Goal: Task Accomplishment & Management: Manage account settings

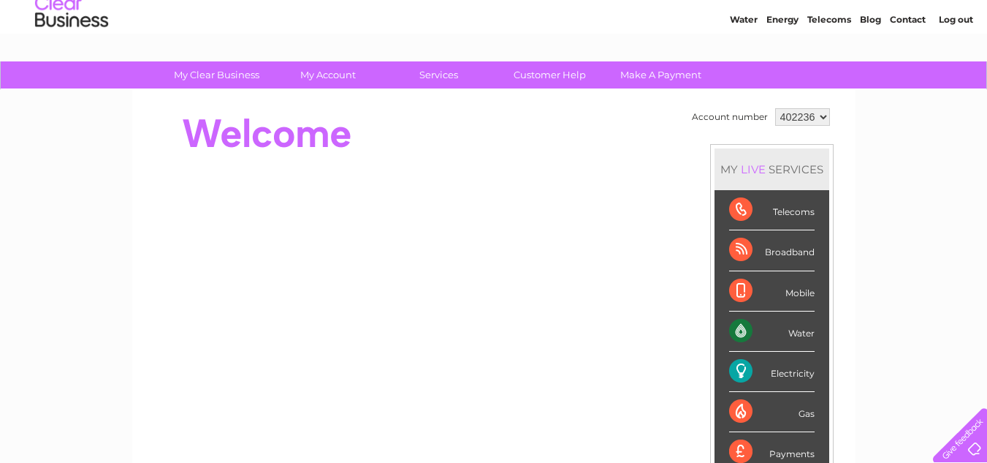
scroll to position [73, 0]
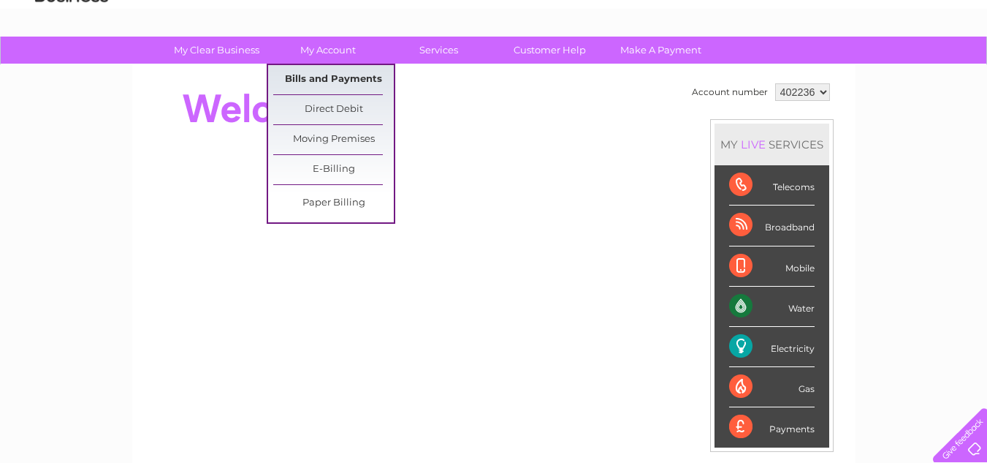
click at [319, 77] on link "Bills and Payments" at bounding box center [333, 79] width 121 height 29
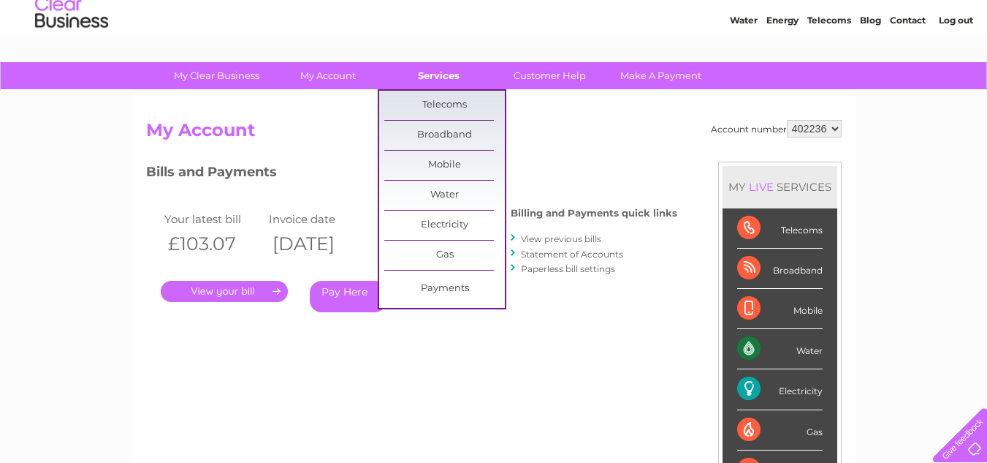
scroll to position [73, 0]
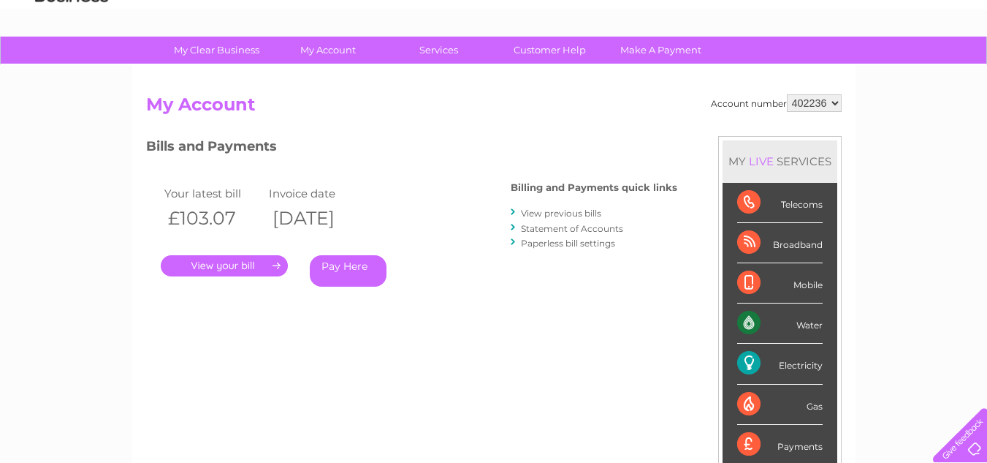
click at [224, 262] on link "." at bounding box center [224, 265] width 127 height 21
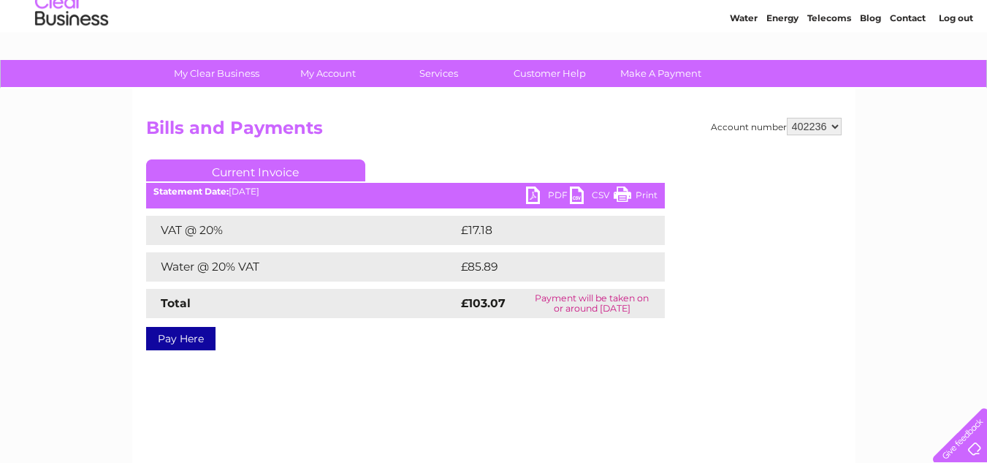
scroll to position [73, 0]
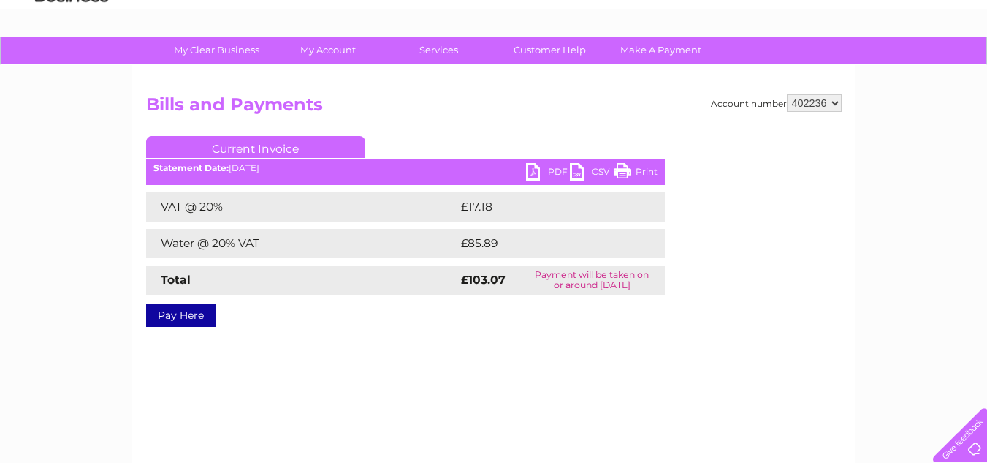
click at [533, 168] on link "PDF" at bounding box center [548, 173] width 44 height 21
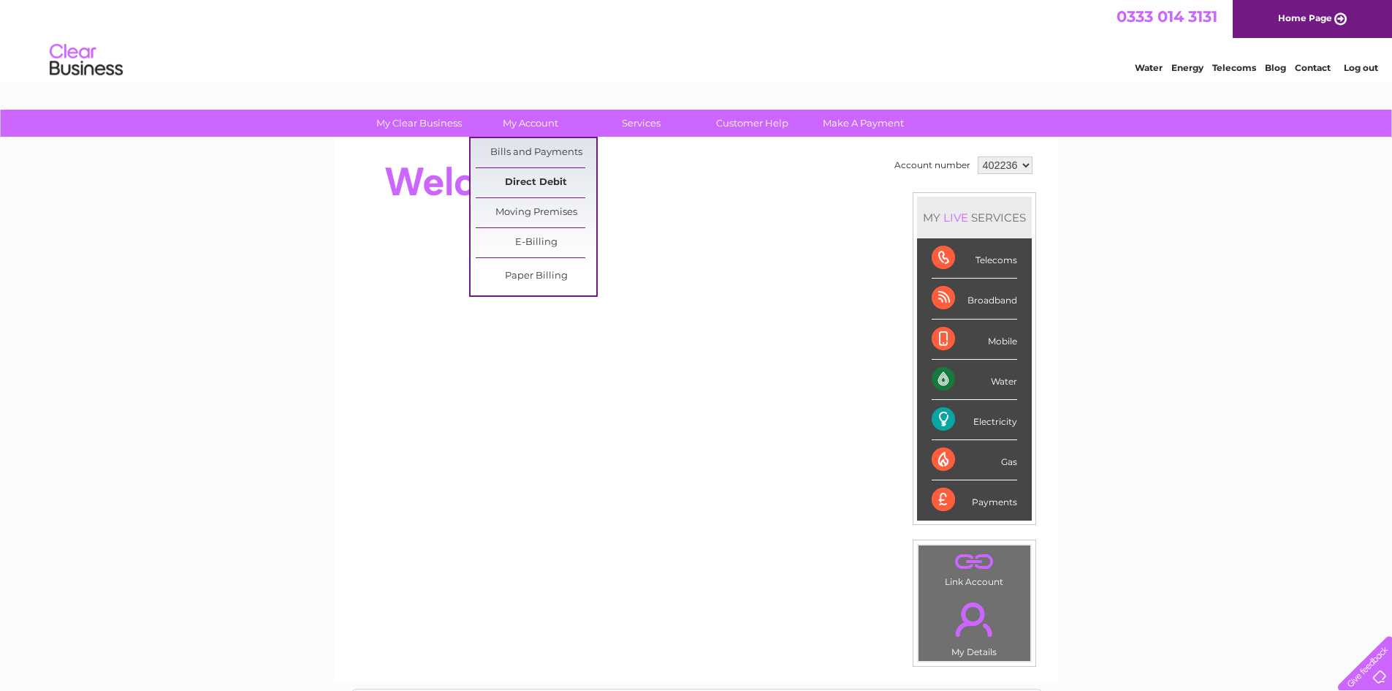
click at [539, 183] on link "Direct Debit" at bounding box center [536, 182] width 121 height 29
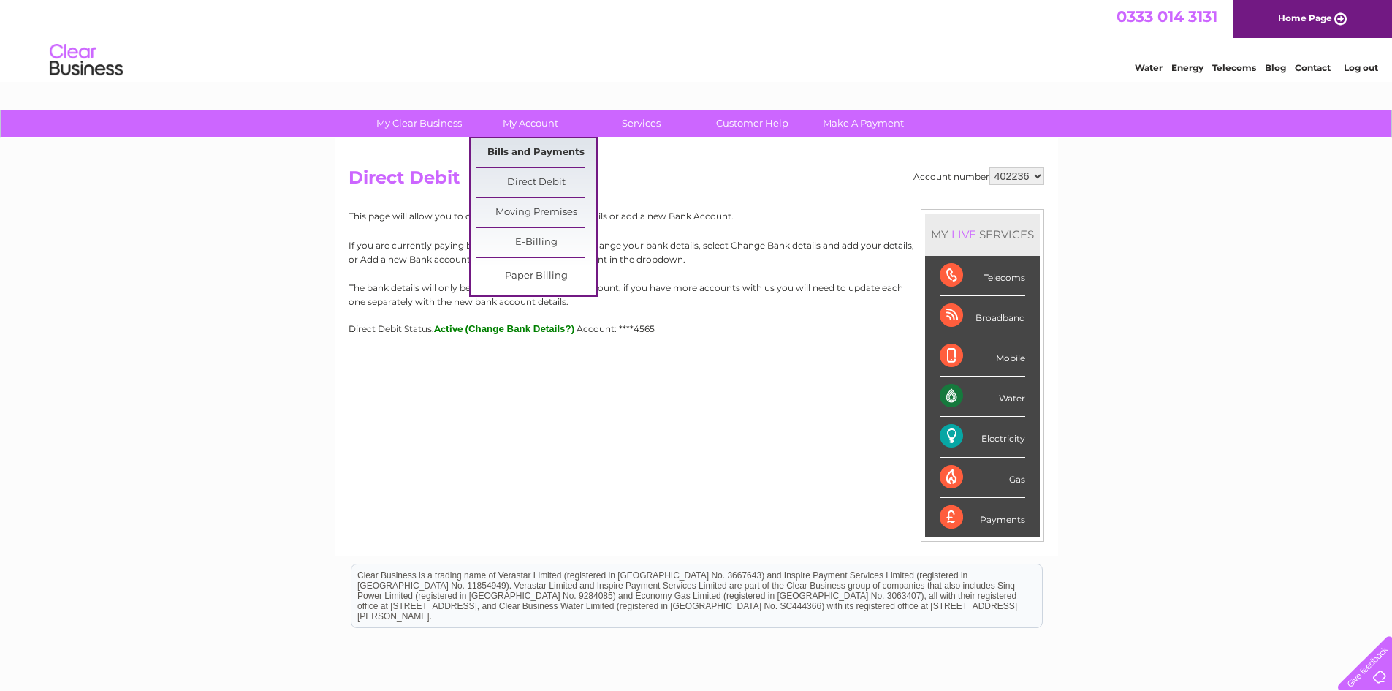
click at [530, 147] on link "Bills and Payments" at bounding box center [536, 152] width 121 height 29
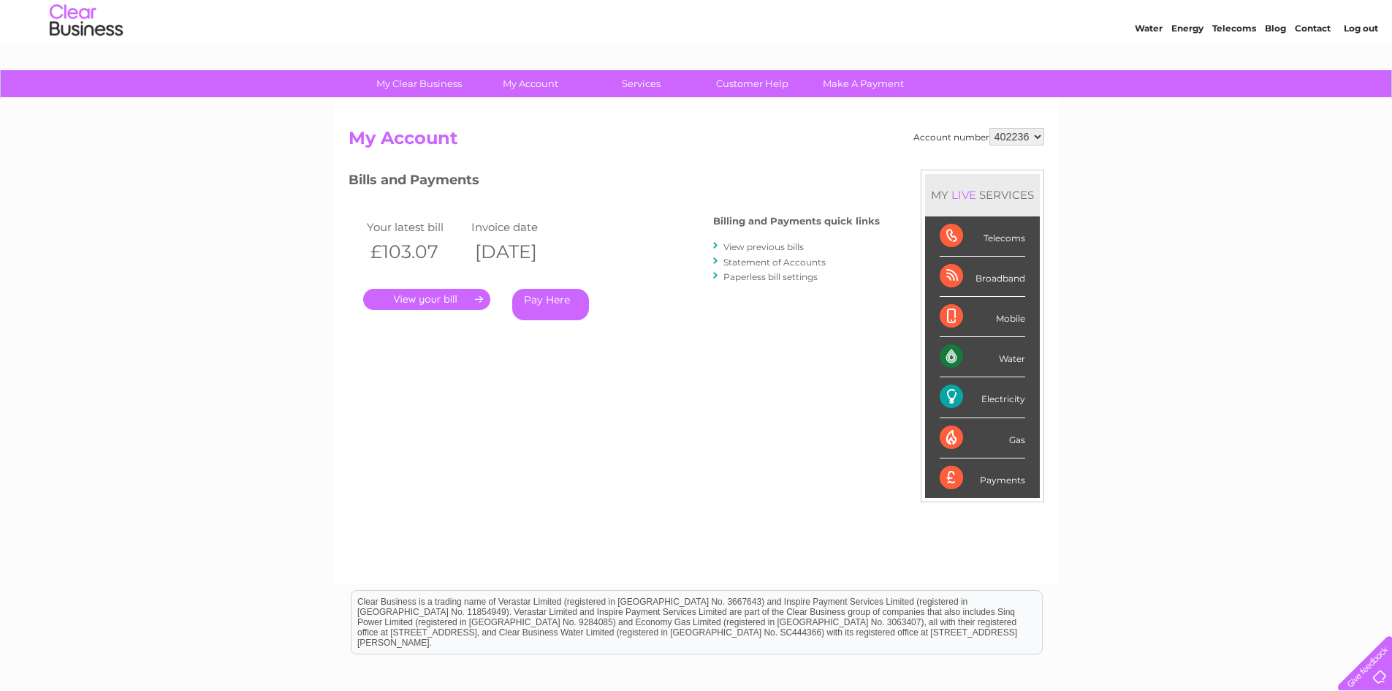
scroll to position [73, 0]
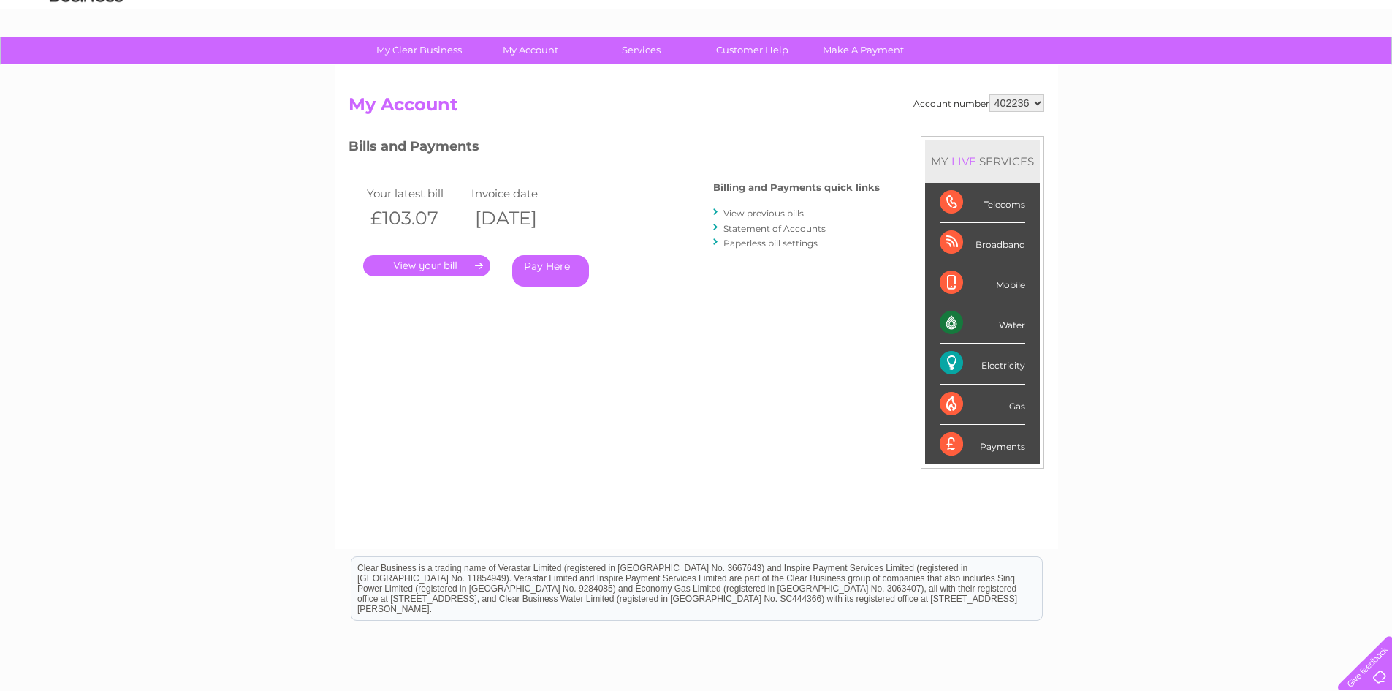
click at [761, 227] on link "Statement of Accounts" at bounding box center [774, 228] width 102 height 11
